Goal: Information Seeking & Learning: Learn about a topic

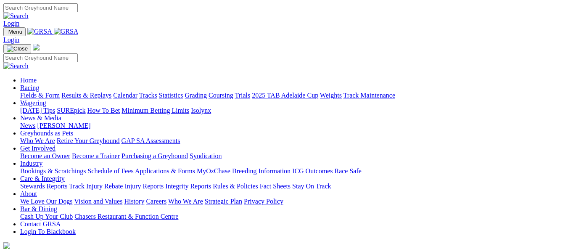
scroll to position [295, 0]
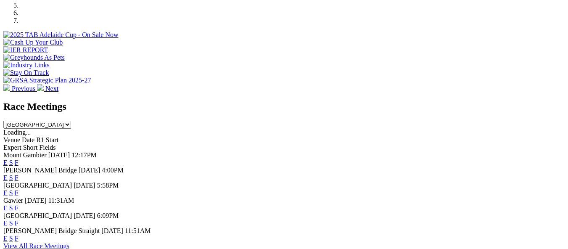
click at [19, 204] on link "F" at bounding box center [17, 207] width 4 height 7
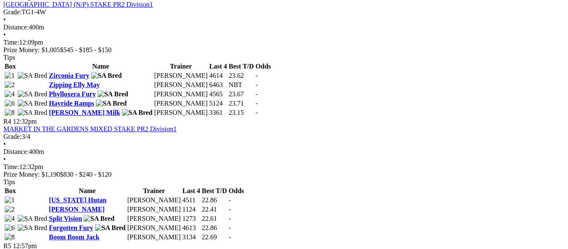
scroll to position [673, 0]
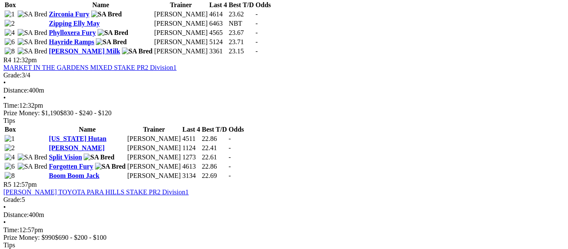
scroll to position [757, 0]
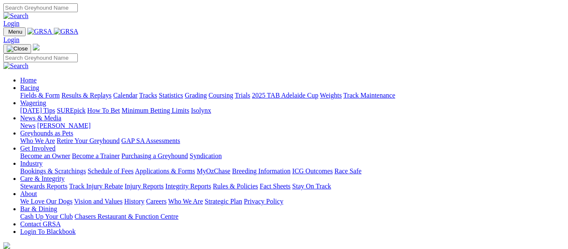
scroll to position [295, 0]
